Goal: Transaction & Acquisition: Purchase product/service

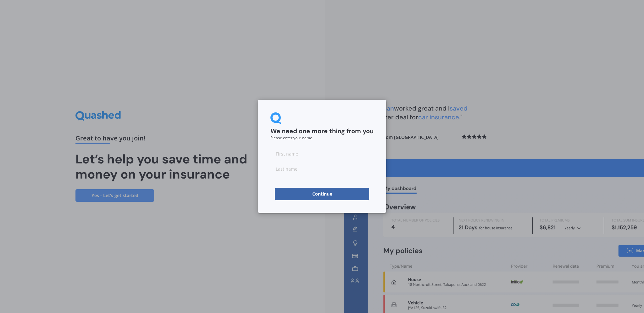
click at [308, 154] on input at bounding box center [321, 153] width 103 height 13
type input "[PERSON_NAME]"
click at [298, 169] on input at bounding box center [321, 168] width 103 height 13
type input "[PERSON_NAME]"
click at [532, 86] on div "We need one more thing from you Please enter your name [PERSON_NAME] Continue" at bounding box center [322, 156] width 644 height 313
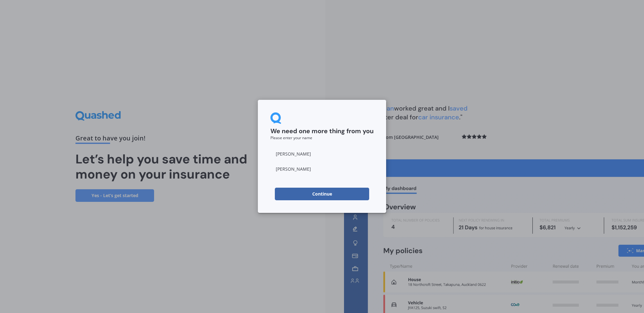
click at [317, 196] on button "Continue" at bounding box center [322, 193] width 94 height 13
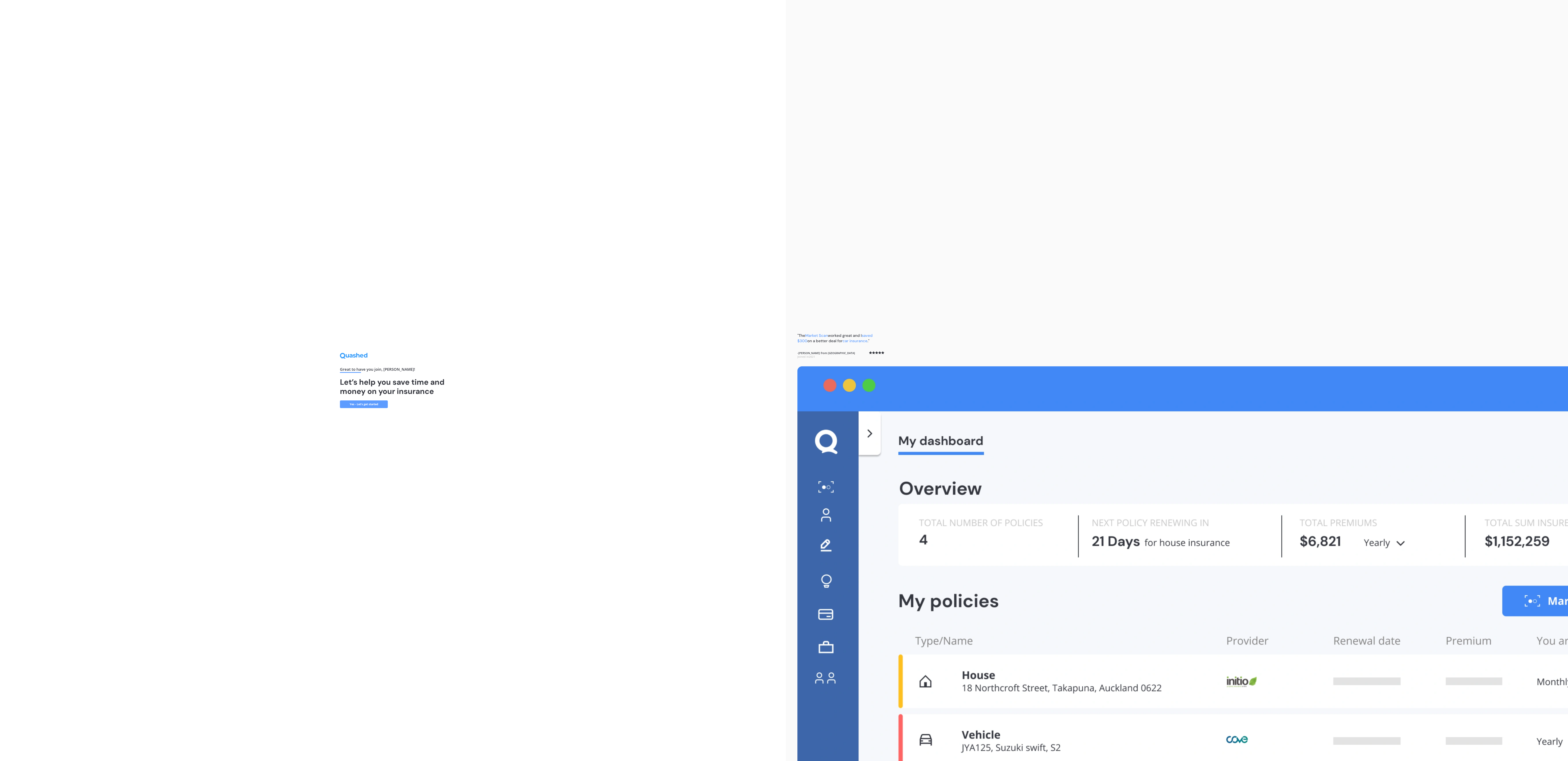
drag, startPoint x: 995, startPoint y: 105, endPoint x: 993, endPoint y: 111, distance: 6.3
click at [392, 110] on div ""The Market Scan worked great and I saved $300 on a better deal for car insuran…" at bounding box center [1177, 380] width 782 height 761
click at [392, 190] on img at bounding box center [1183, 564] width 771 height 395
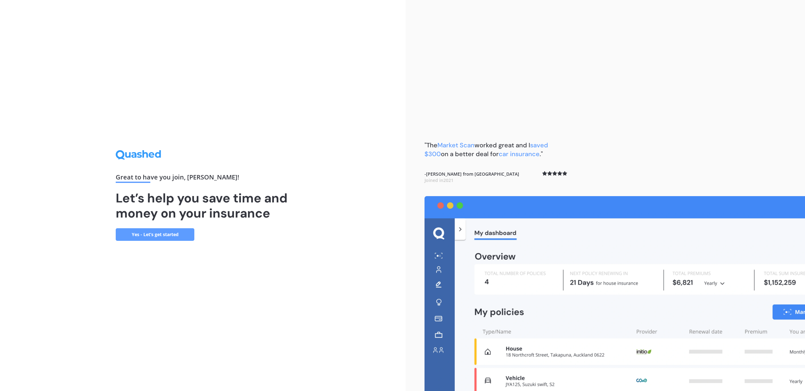
click at [174, 233] on link "Yes - Let’s get started" at bounding box center [155, 234] width 79 height 13
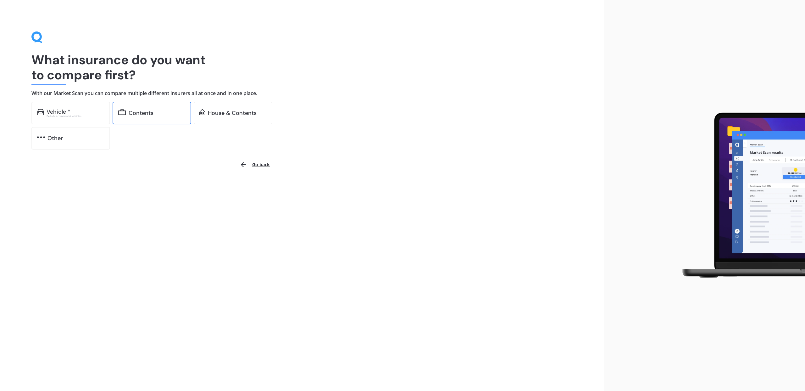
click at [147, 115] on div "Contents" at bounding box center [141, 113] width 25 height 6
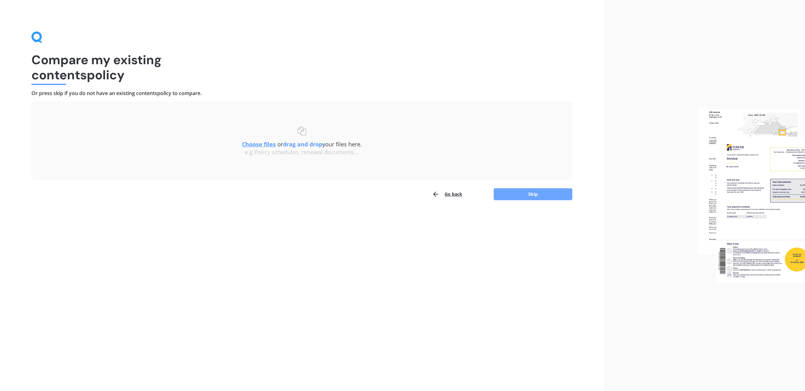
click at [533, 195] on button "Skip" at bounding box center [533, 194] width 79 height 12
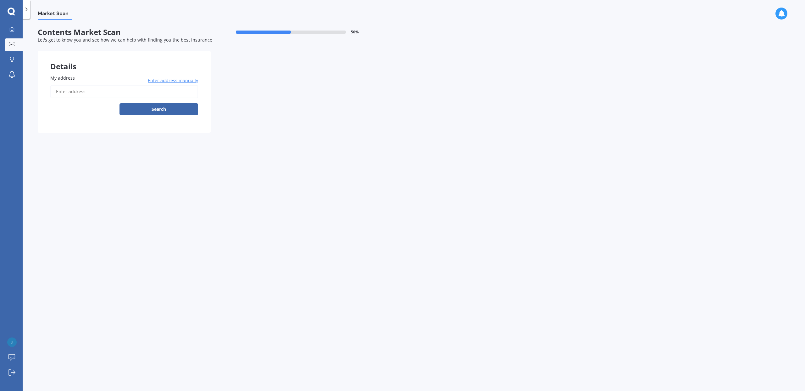
click at [70, 94] on input "My address" at bounding box center [124, 91] width 148 height 13
type input "[STREET_ADDRESS]"
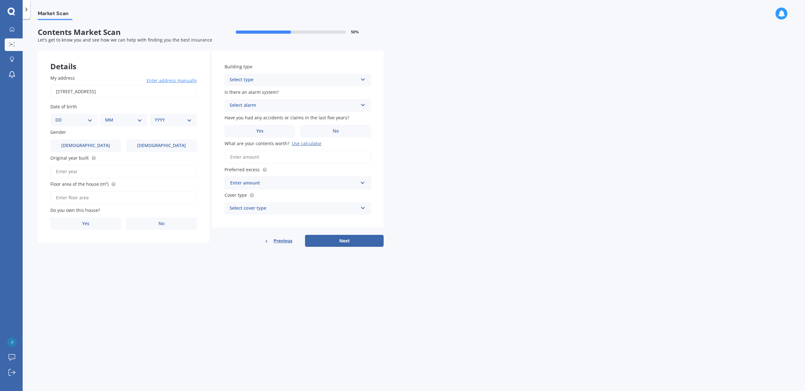
click at [91, 119] on select "DD 01 02 03 04 05 06 07 08 09 10 11 12 13 14 15 16 17 18 19 20 21 22 23 24 25 2…" at bounding box center [73, 119] width 37 height 7
select select "27"
click at [60, 116] on select "DD 01 02 03 04 05 06 07 08 09 10 11 12 13 14 15 16 17 18 19 20 21 22 23 24 25 2…" at bounding box center [73, 119] width 37 height 7
click at [141, 119] on select "MM 01 02 03 04 05 06 07 08 09 10 11 12" at bounding box center [125, 119] width 35 height 7
select select "10"
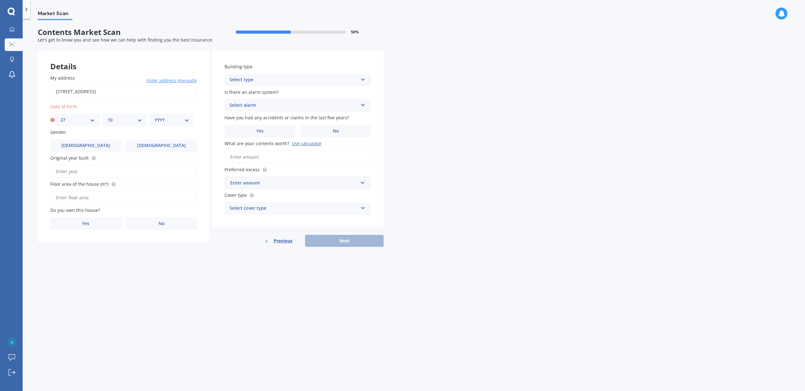
click at [108, 116] on select "MM 01 02 03 04 05 06 07 08 09 10 11 12" at bounding box center [125, 119] width 35 height 7
click at [187, 118] on select "YYYY 2009 2008 2007 2006 2005 2004 2003 2002 2001 2000 1999 1998 1997 1996 1995…" at bounding box center [172, 119] width 35 height 7
click at [155, 116] on select "YYYY 2009 2008 2007 2006 2005 2004 2003 2002 2001 2000 1999 1998 1997 1996 1995…" at bounding box center [172, 119] width 35 height 7
click at [192, 121] on div "YYYY 2009 2008 2007 2006 2005 2004 2003 2002 2001 2000 1999 1998 1997 1996 1995…" at bounding box center [173, 120] width 47 height 13
click at [187, 119] on select "YYYY 2009 2008 2007 2006 2005 2004 2003 2002 2001 2000 1999 1998 1997 1996 1995…" at bounding box center [173, 119] width 37 height 7
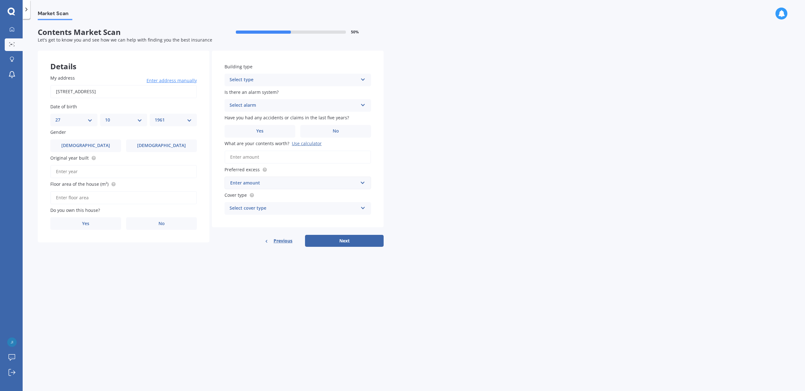
select select "1951"
click at [155, 116] on select "YYYY 2009 2008 2007 2006 2005 2004 2003 2002 2001 2000 1999 1998 1997 1996 1995…" at bounding box center [173, 119] width 37 height 7
click at [105, 143] on label "[DEMOGRAPHIC_DATA]" at bounding box center [85, 145] width 71 height 13
click at [0, 0] on input "[DEMOGRAPHIC_DATA]" at bounding box center [0, 0] width 0 height 0
click at [160, 223] on span "No" at bounding box center [161, 223] width 6 height 5
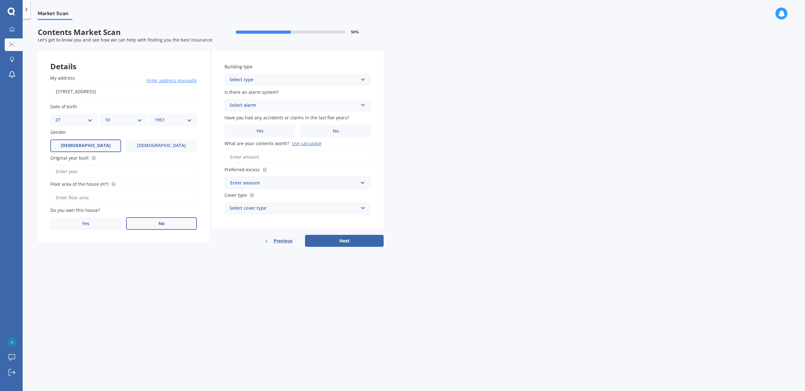
click at [0, 0] on input "No" at bounding box center [0, 0] width 0 height 0
click at [340, 239] on button "Next" at bounding box center [344, 241] width 79 height 12
